Goal: Transaction & Acquisition: Purchase product/service

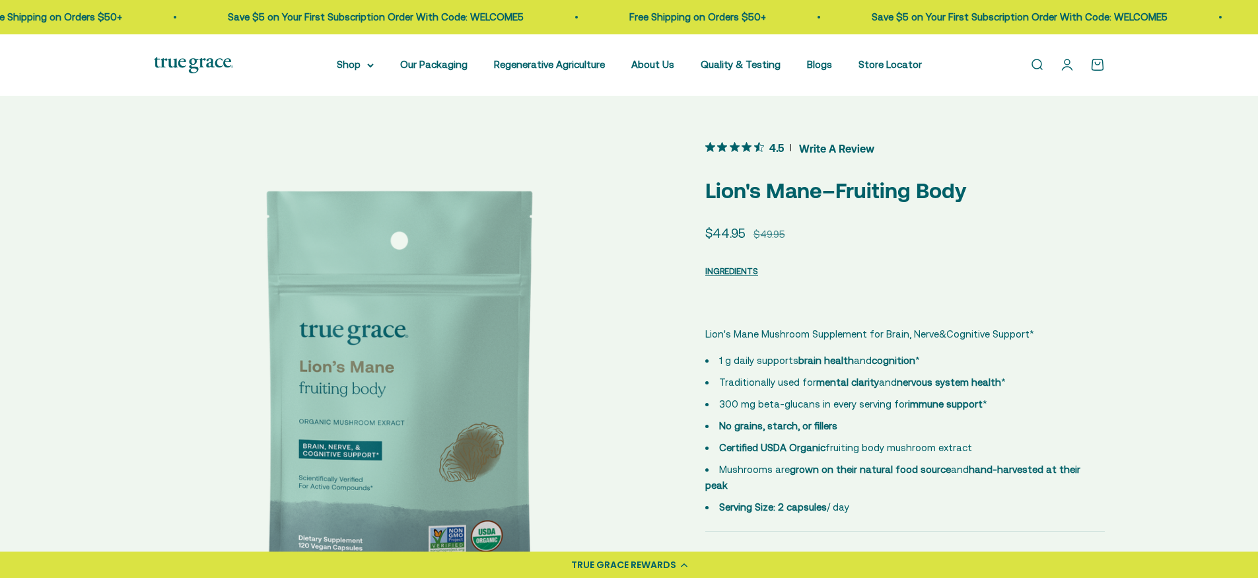
click at [616, 577] on div "TRUE GRACE REWARDS" at bounding box center [629, 564] width 1258 height 26
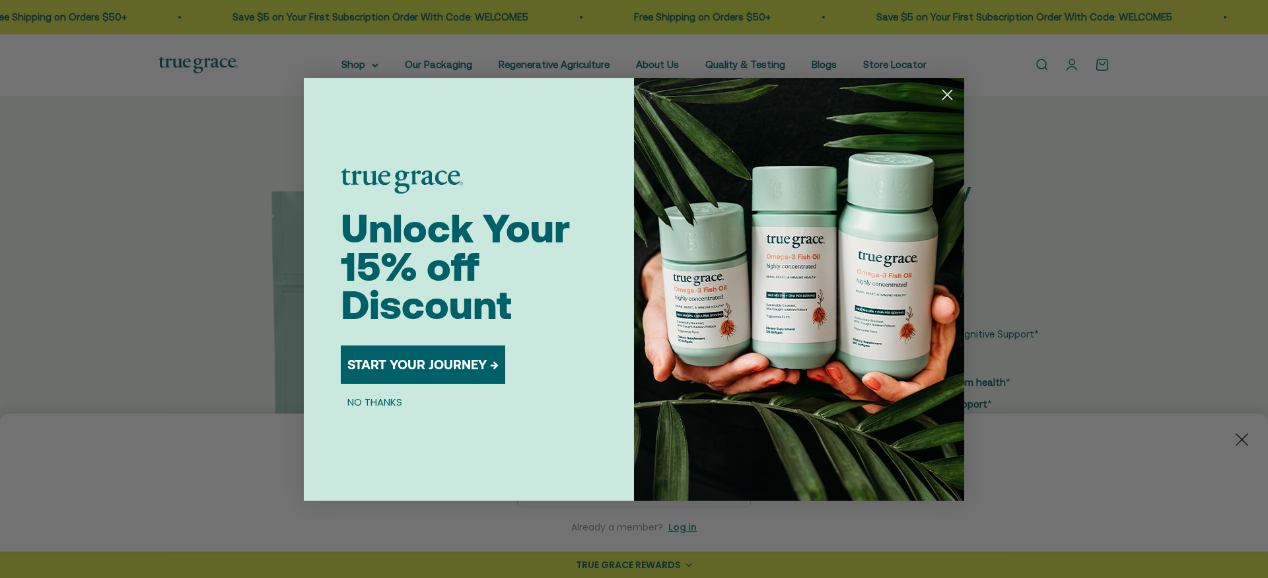
click at [426, 369] on button "START YOUR JOURNEY →" at bounding box center [423, 364] width 164 height 38
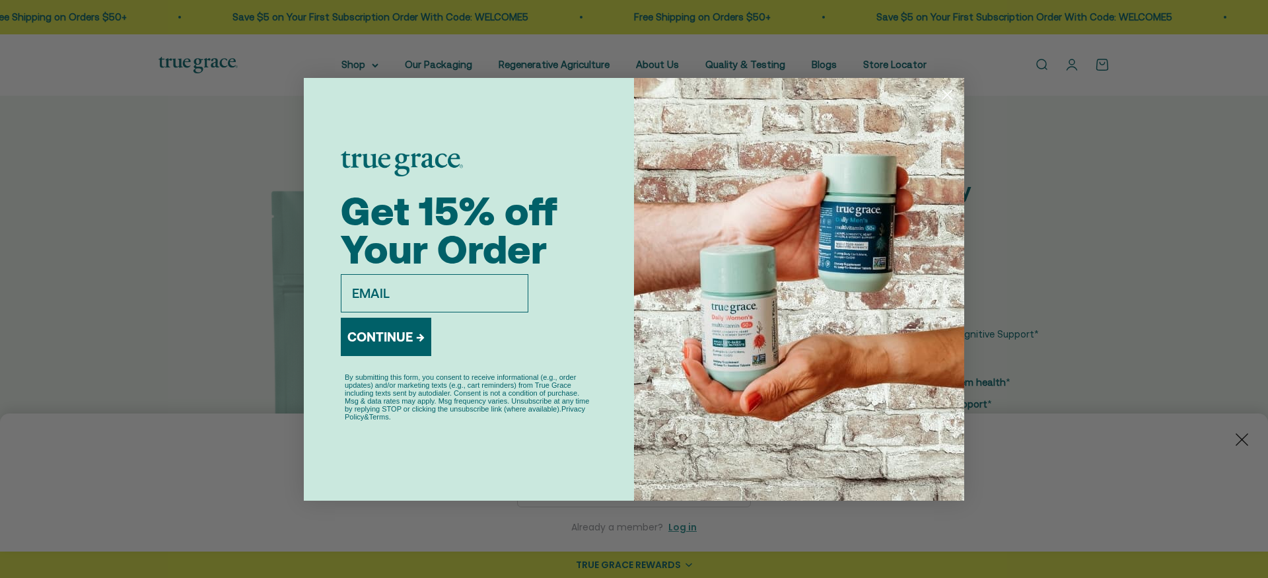
click at [446, 287] on input "email" at bounding box center [435, 293] width 188 height 38
type input "simplelogin-newsletter.explore356@simplelogin.com"
click at [415, 347] on button "CONTINUE →" at bounding box center [386, 337] width 90 height 38
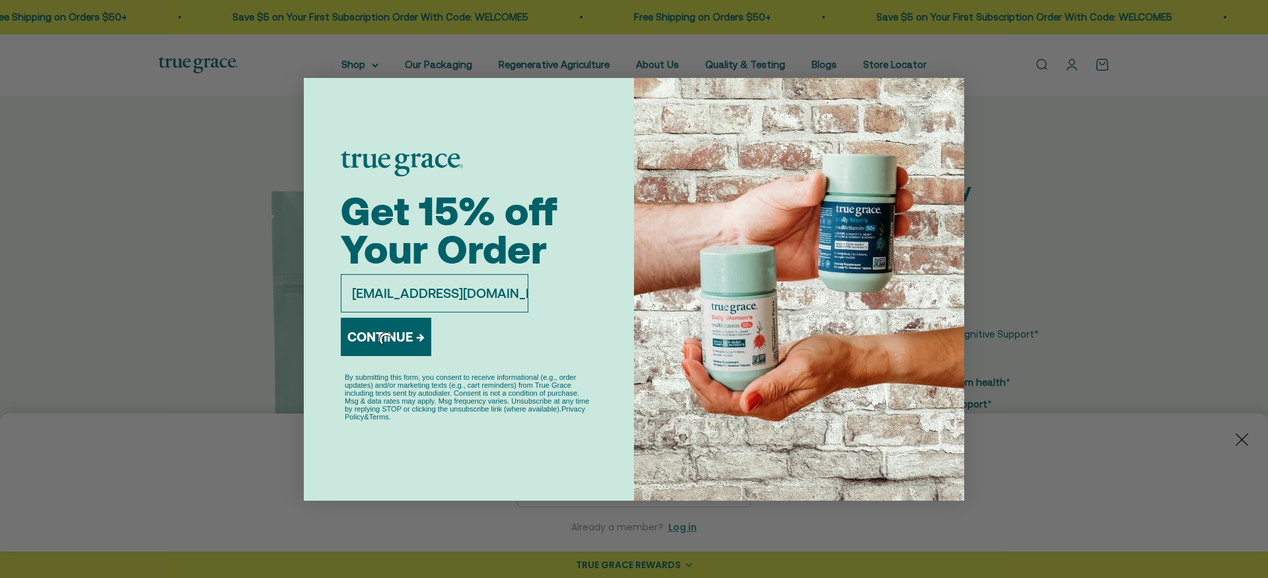
click at [380, 323] on div "CONTINUE →" at bounding box center [386, 339] width 90 height 54
click at [380, 330] on div "CONTINUE →" at bounding box center [386, 339] width 90 height 54
click at [476, 284] on input "simplelogin-newsletter.explore356@simplelogin.com" at bounding box center [435, 293] width 188 height 38
click at [399, 325] on div "CONTINUE →" at bounding box center [386, 339] width 90 height 54
click at [394, 337] on div "CONTINUE →" at bounding box center [386, 339] width 90 height 54
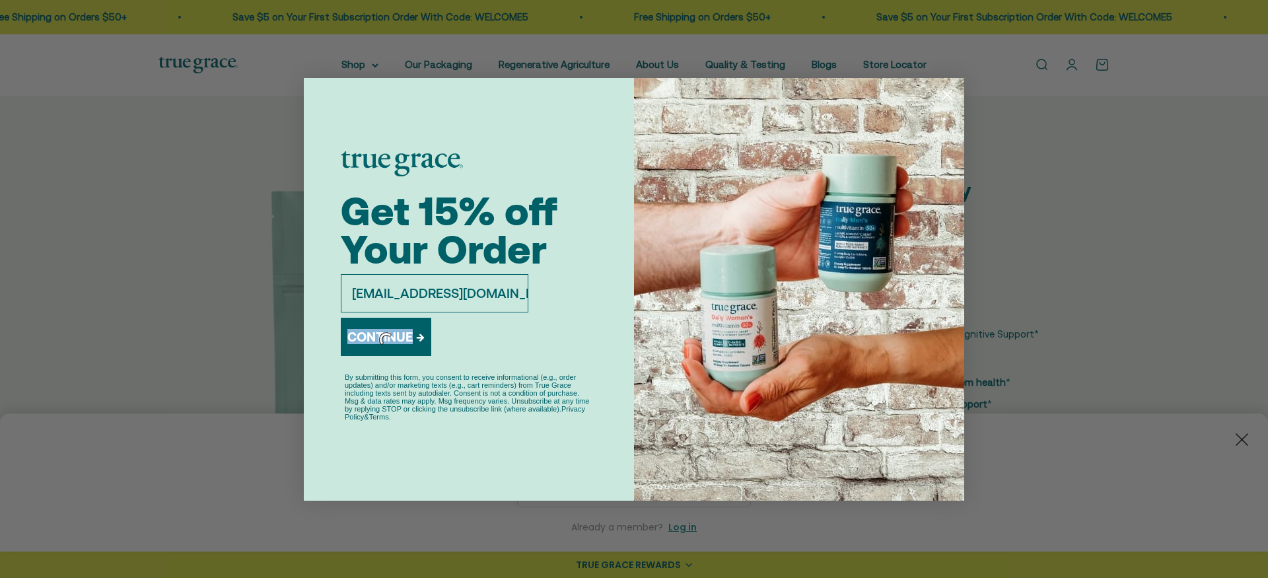
click at [394, 337] on div "CONTINUE →" at bounding box center [386, 339] width 90 height 54
click at [446, 352] on div "CONTINUE →" at bounding box center [469, 339] width 256 height 54
click at [410, 343] on div "CONTINUE →" at bounding box center [386, 339] width 90 height 54
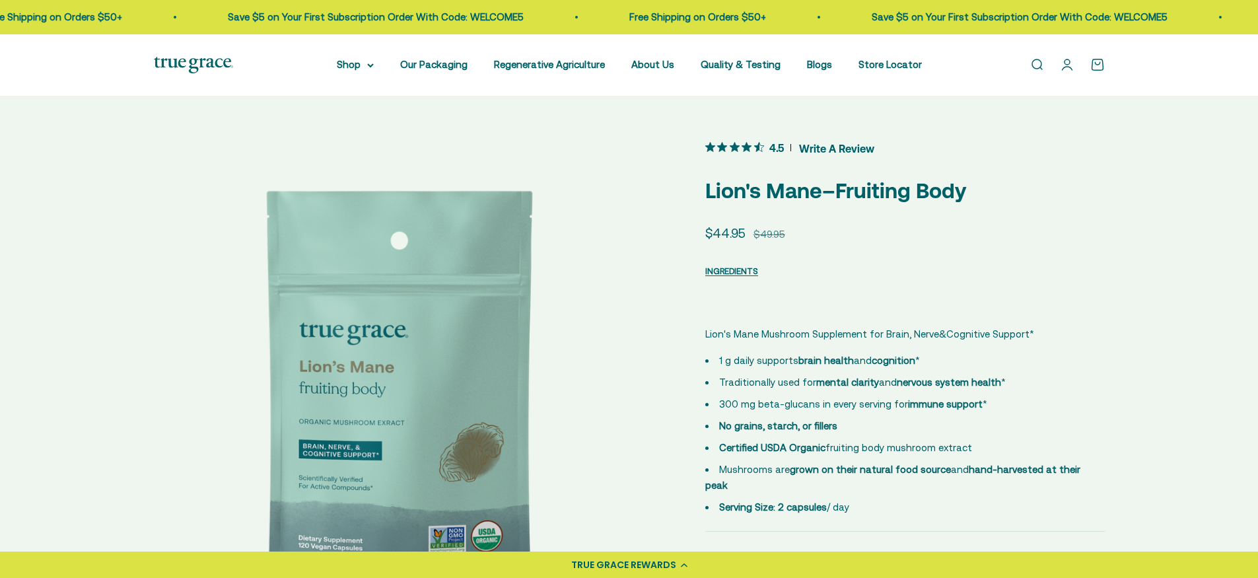
click at [614, 564] on div "TRUE GRACE REWARDS" at bounding box center [623, 565] width 105 height 14
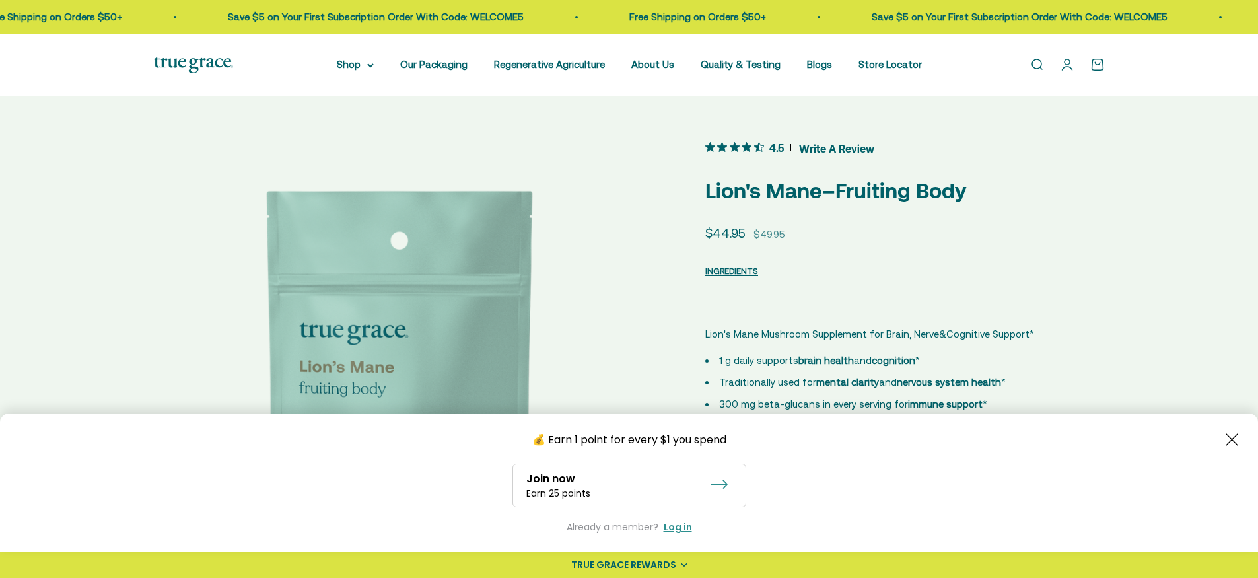
click at [715, 486] on icon at bounding box center [719, 483] width 17 height 9
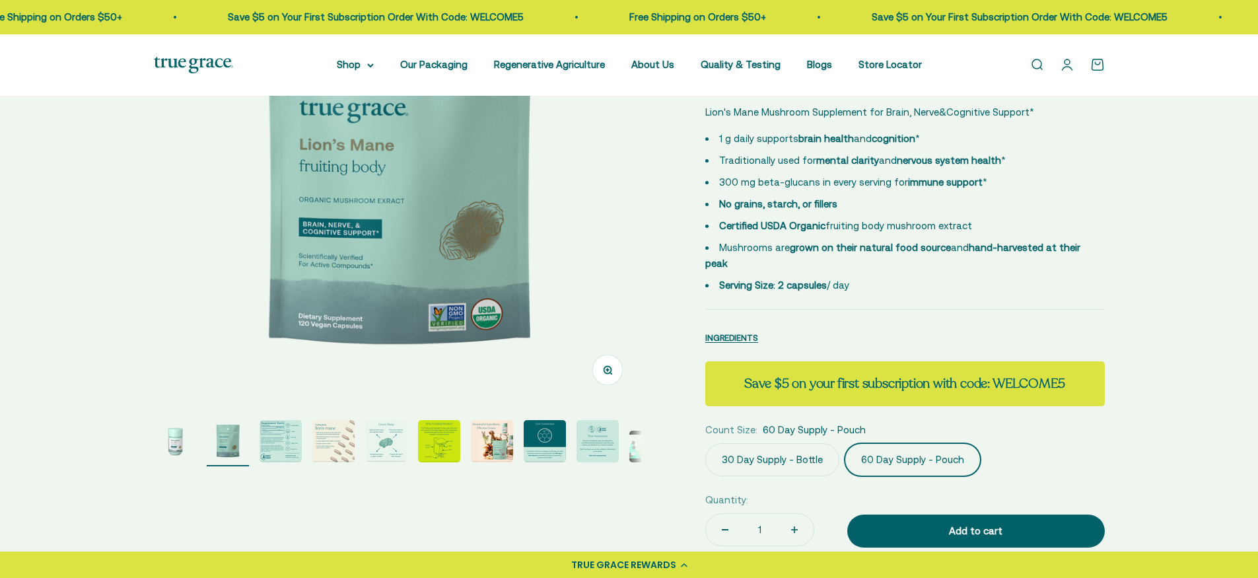
scroll to position [396, 0]
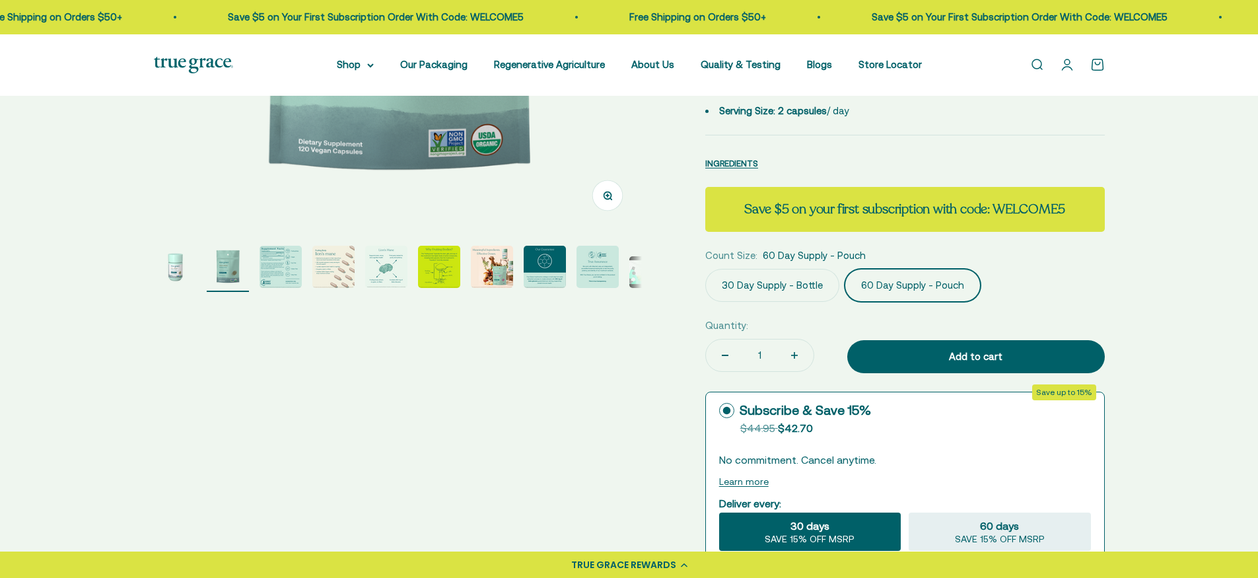
click at [791, 291] on safe-sticky "4.5 Write A Review Lion's Mane–Fruiting Body Sale price $44.95 Regular price $4…" at bounding box center [905, 242] width 400 height 1001
click at [793, 274] on label "30 Day Supply - Bottle" at bounding box center [772, 285] width 134 height 33
click at [705, 269] on input "30 Day Supply - Bottle" at bounding box center [705, 268] width 1 height 1
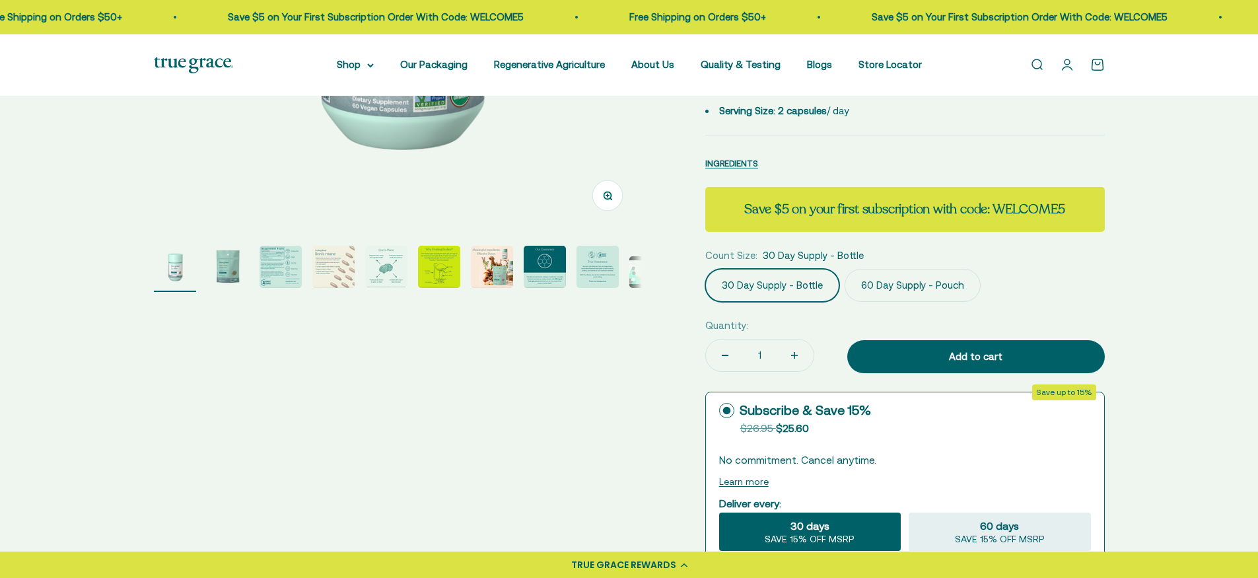
click at [911, 272] on label "60 Day Supply - Pouch" at bounding box center [913, 285] width 136 height 33
click at [705, 269] on input "60 Day Supply - Pouch" at bounding box center [705, 268] width 1 height 1
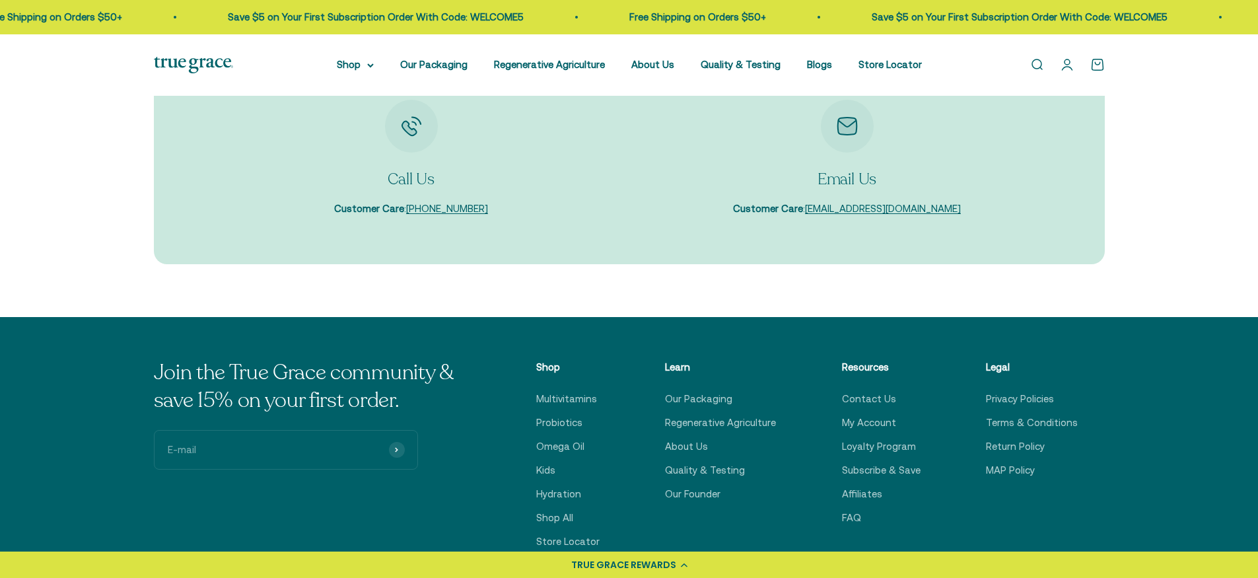
scroll to position [4755, 0]
